Goal: Navigation & Orientation: Go to known website

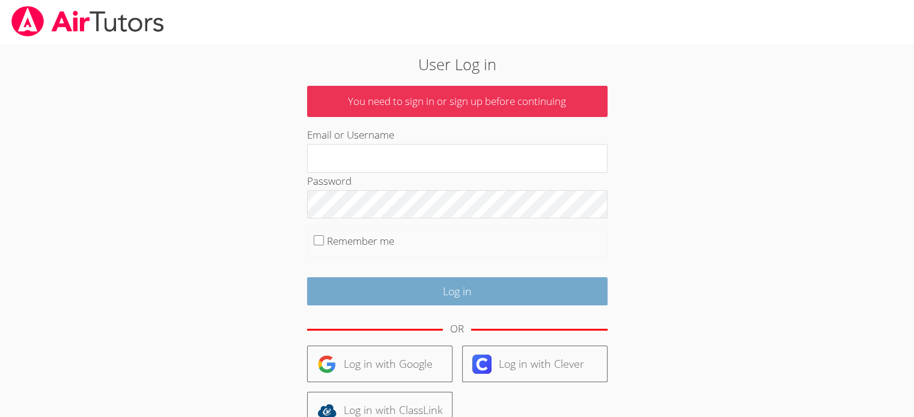
type input "[EMAIL_ADDRESS][DOMAIN_NAME]"
click at [444, 288] on input "Log in" at bounding box center [457, 291] width 300 height 28
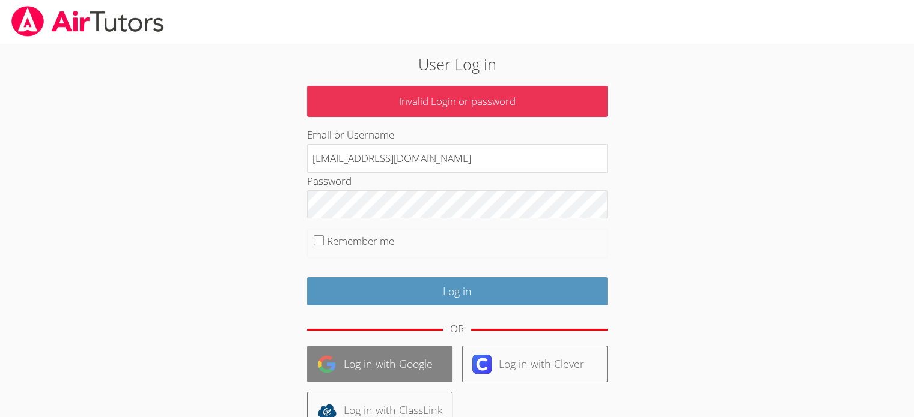
click at [348, 359] on link "Log in with Google" at bounding box center [379, 364] width 145 height 37
